Goal: Task Accomplishment & Management: Complete application form

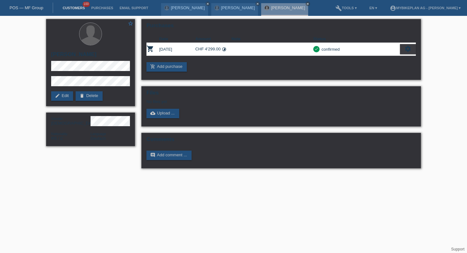
click at [71, 9] on link "Customers" at bounding box center [73, 8] width 29 height 4
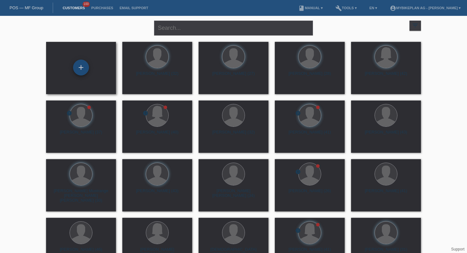
click at [81, 71] on div "+" at bounding box center [81, 68] width 16 height 16
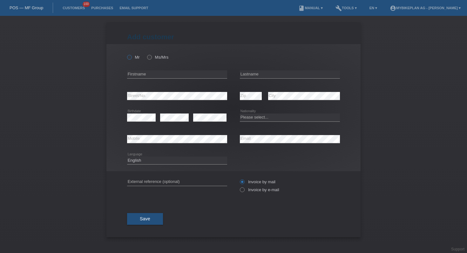
click at [127, 57] on div "Mr Ms/Mrs error Firstname Zip" at bounding box center [233, 107] width 254 height 127
click at [131, 59] on label "Mr" at bounding box center [133, 57] width 13 height 5
click at [131, 59] on input "Mr" at bounding box center [129, 57] width 4 height 4
radio input "true"
click at [168, 78] on input "text" at bounding box center [177, 74] width 100 height 8
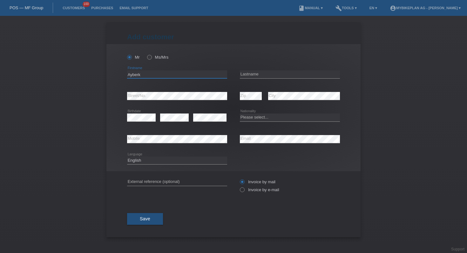
type input "Ayberk"
click at [273, 76] on input "text" at bounding box center [290, 74] width 100 height 8
type input "Dönmez"
click at [171, 100] on icon at bounding box center [177, 100] width 100 height 0
click at [258, 119] on select "Please select... Switzerland Austria Germany Liechtenstein ------------ Afghani…" at bounding box center [290, 118] width 100 height 8
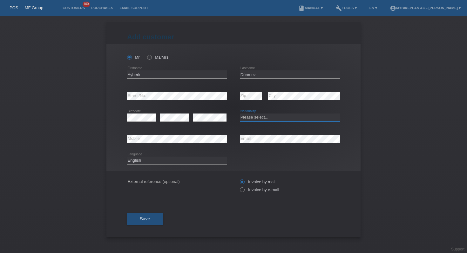
select select "TR"
click at [240, 114] on select "Please select... Switzerland Austria Germany Liechtenstein ------------ Afghani…" at bounding box center [290, 118] width 100 height 8
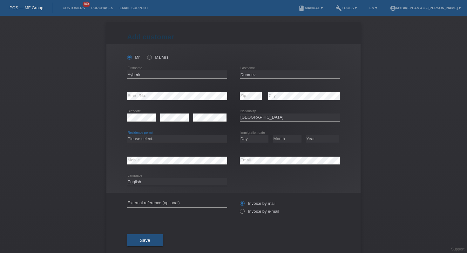
click at [173, 142] on select "Please select... C B B - Refugee status Other" at bounding box center [177, 139] width 100 height 8
select select "C"
click at [127, 135] on select "Please select... C B B - Refugee status Other" at bounding box center [177, 139] width 100 height 8
click at [244, 138] on select "Day 01 02 03 04 05 06 07 08 09 10 11" at bounding box center [254, 139] width 29 height 8
select select "09"
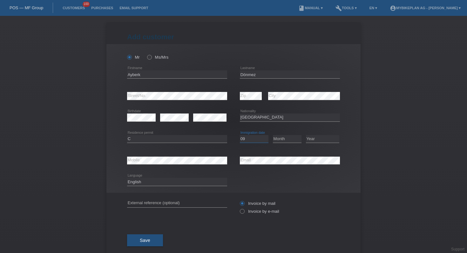
click at [240, 135] on select "Day 01 02 03 04 05 06 07 08 09 10 11" at bounding box center [254, 139] width 29 height 8
click at [282, 138] on select "Month 01 02 03 04 05 06 07 08 09 10 11" at bounding box center [287, 139] width 29 height 8
select select "08"
click at [273, 135] on select "Month 01 02 03 04 05 06 07 08 09 10 11" at bounding box center [287, 139] width 29 height 8
click at [318, 139] on select "Year 2025 2024 2023 2022 2021 2020 2019 2018 2017 2016 2015 2014 2013 2012 2011…" at bounding box center [322, 139] width 33 height 8
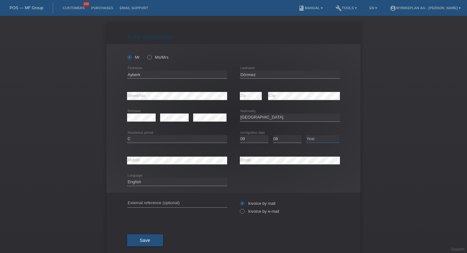
select select "2011"
click at [306, 135] on select "Year 2025 2024 2023 2022 2021 2020 2019 2018 2017 2016 2015 2014 2013 2012 2011…" at bounding box center [322, 139] width 33 height 8
click at [190, 184] on select "Deutsch Français Italiano English" at bounding box center [177, 182] width 100 height 8
select select "de"
click at [127, 178] on select "Deutsch Français Italiano English" at bounding box center [177, 182] width 100 height 8
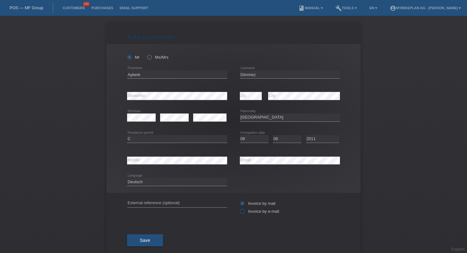
click at [247, 211] on label "Invoice by e-mail" at bounding box center [259, 211] width 39 height 5
click at [244, 211] on input "Invoice by e-mail" at bounding box center [242, 213] width 4 height 8
radio input "true"
click at [144, 239] on span "Save" at bounding box center [145, 240] width 10 height 5
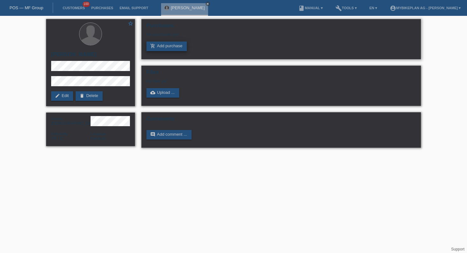
click at [176, 44] on link "add_shopping_cart Add purchase" at bounding box center [166, 47] width 40 height 10
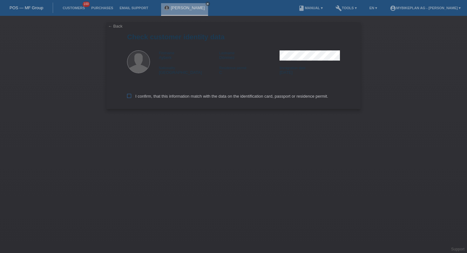
click at [158, 99] on label "I confirm, that this information match with the data on the identification card…" at bounding box center [227, 96] width 201 height 5
click at [131, 98] on input "I confirm, that this information match with the data on the identification card…" at bounding box center [129, 96] width 4 height 4
checkbox input "true"
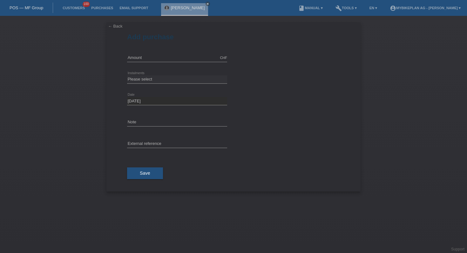
click at [184, 52] on div "CHF error Amount" at bounding box center [177, 58] width 100 height 22
click at [181, 54] on input "text" at bounding box center [177, 58] width 100 height 8
type input "15000.00"
click at [141, 80] on select "Please select 6 instalments 12 instalments 18 instalments 24 instalments 36 ins…" at bounding box center [177, 80] width 100 height 8
select select "487"
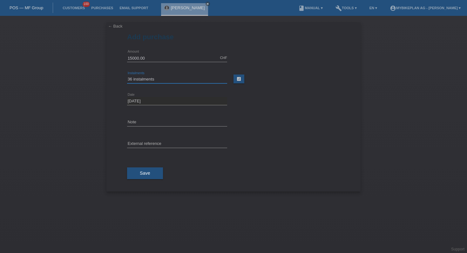
click at [127, 76] on select "Please select 6 instalments 12 instalments 18 instalments 24 instalments 36 ins…" at bounding box center [177, 80] width 100 height 8
click at [151, 146] on input "text" at bounding box center [177, 144] width 100 height 8
type input "Credit check"
click at [144, 174] on span "Save" at bounding box center [145, 173] width 10 height 5
